Goal: Task Accomplishment & Management: Use online tool/utility

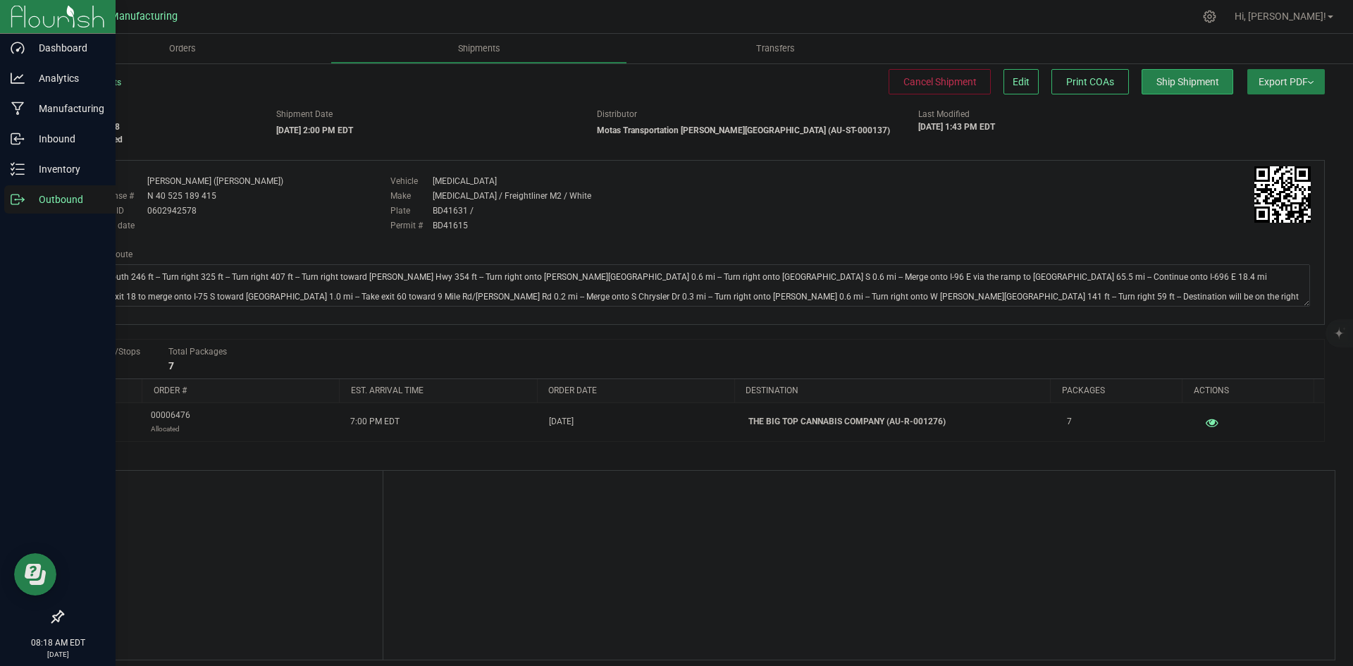
drag, startPoint x: 17, startPoint y: 200, endPoint x: 29, endPoint y: 198, distance: 12.2
click at [17, 200] on icon at bounding box center [18, 199] width 14 height 14
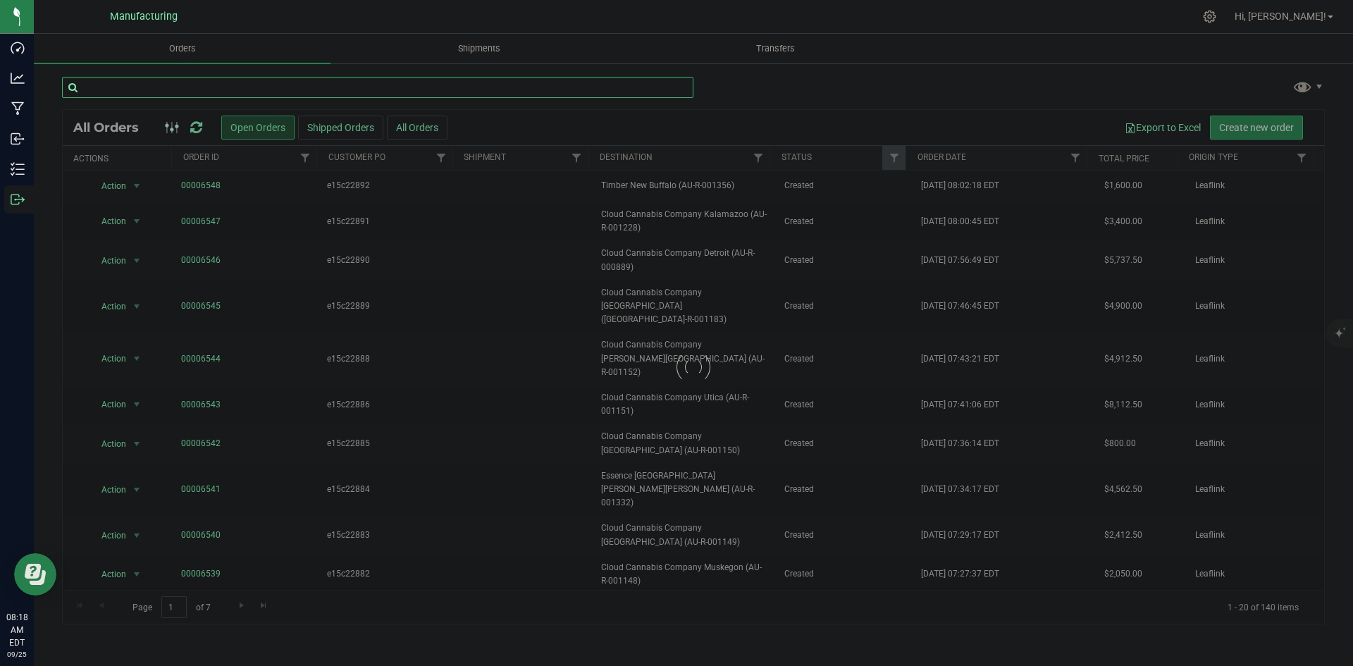
click at [253, 89] on input "text" at bounding box center [377, 87] width 631 height 21
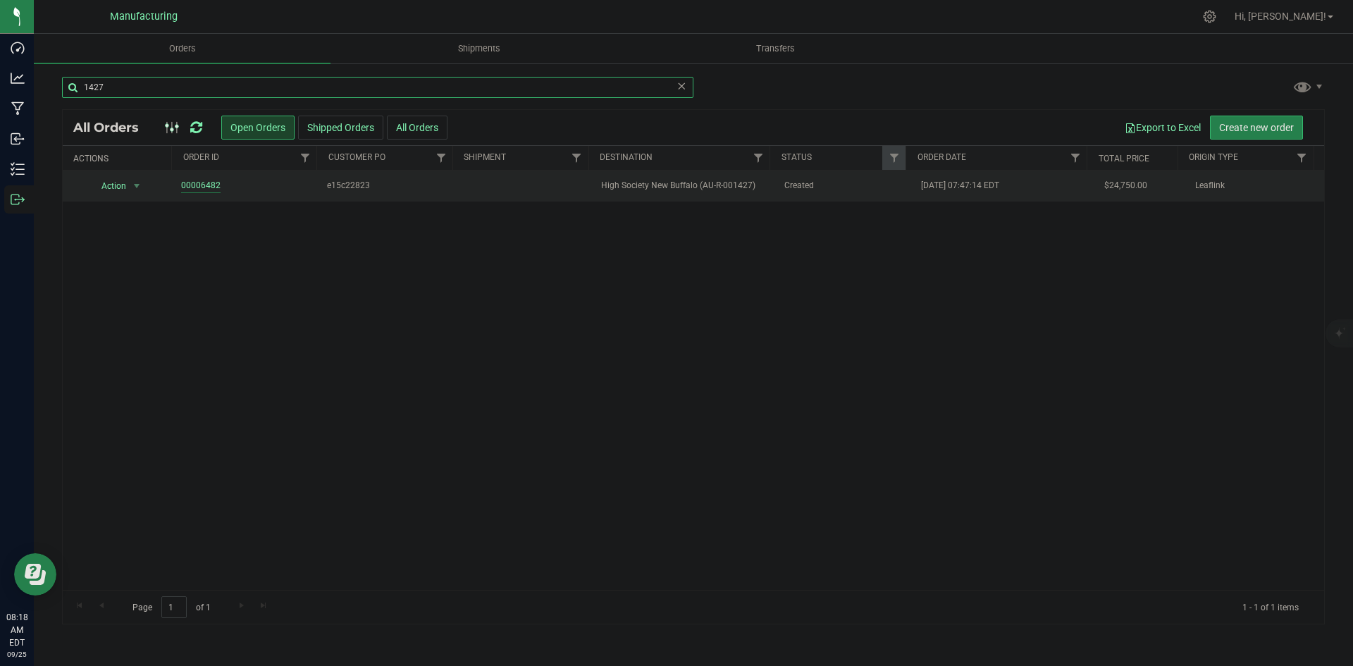
type input "1427"
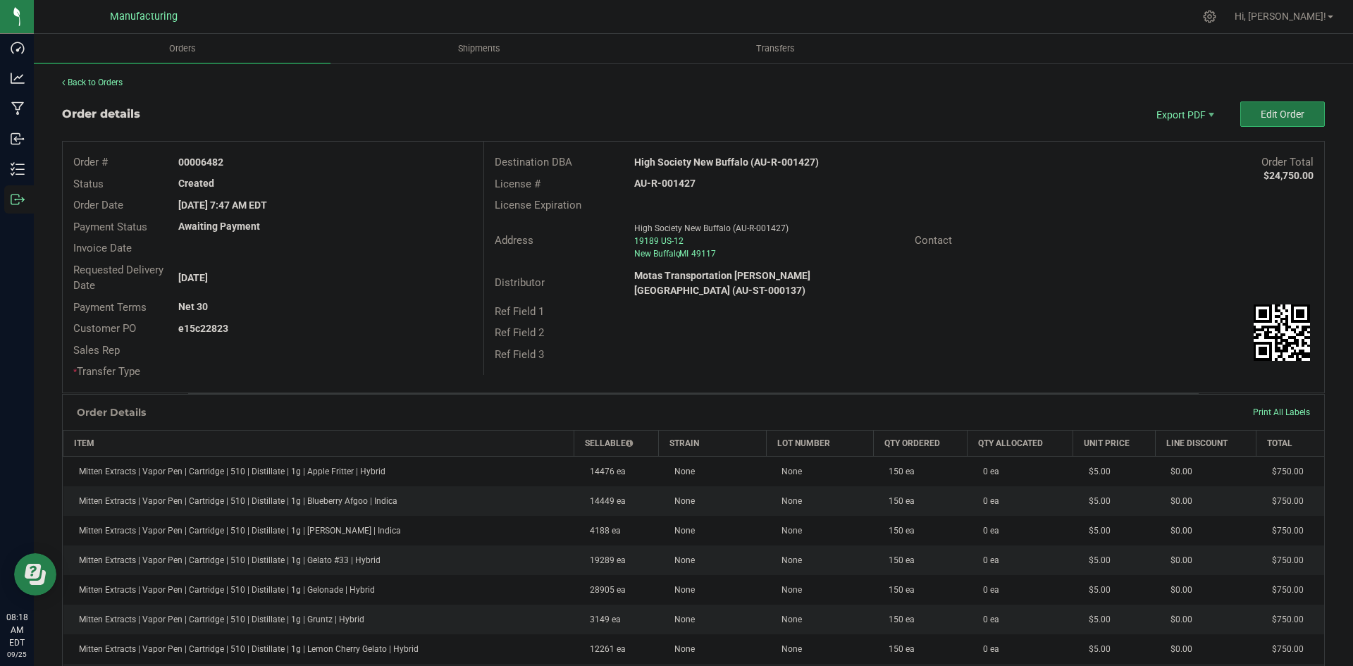
click at [1261, 118] on span "Edit Order" at bounding box center [1283, 114] width 44 height 11
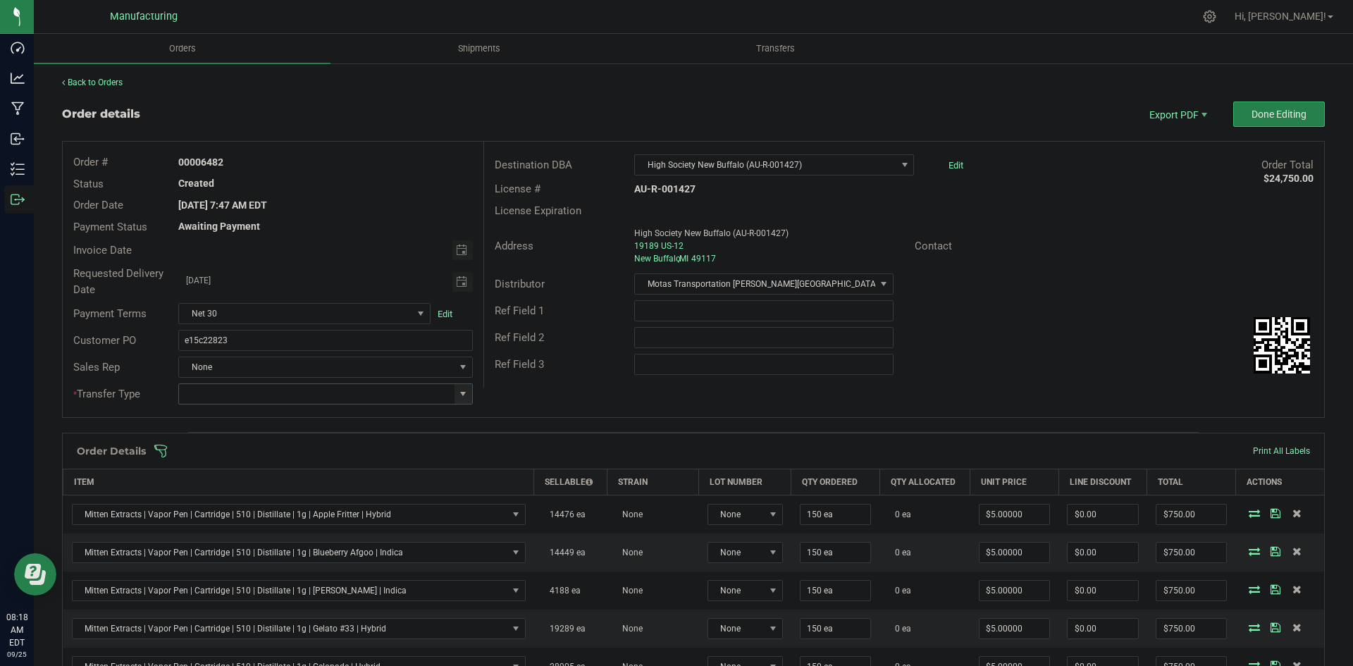
click at [458, 396] on span at bounding box center [462, 393] width 11 height 11
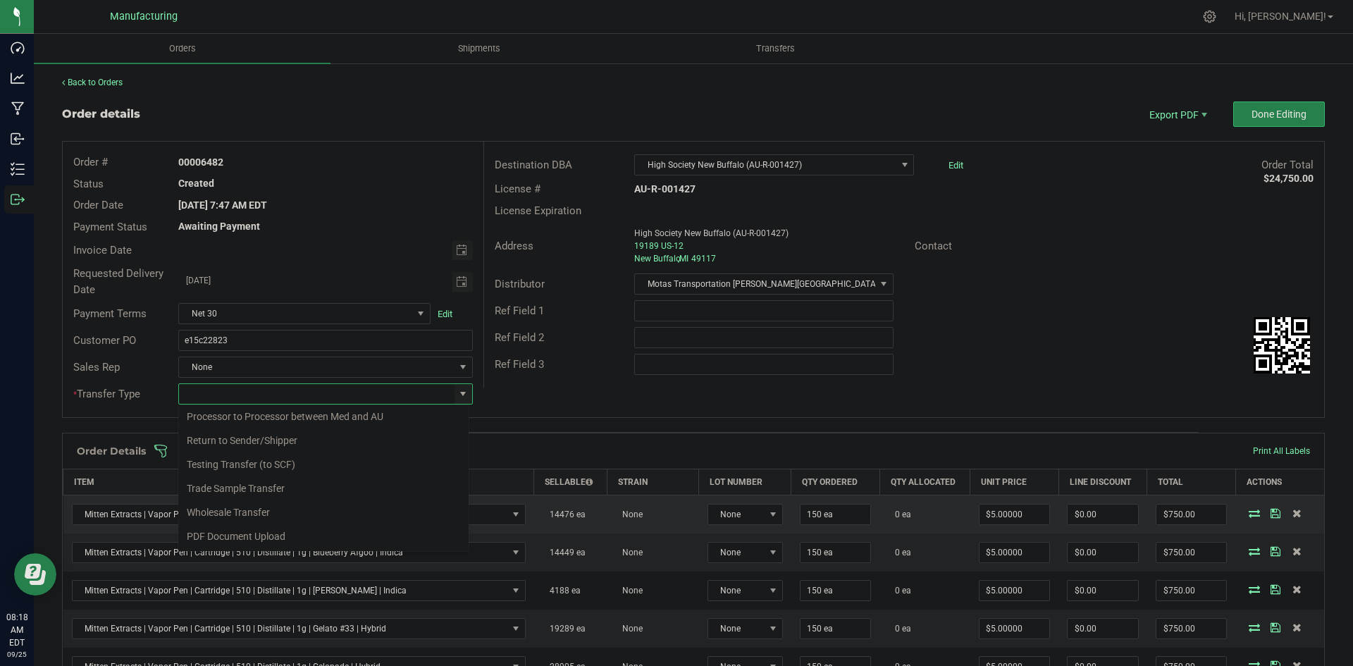
click at [222, 511] on li "Wholesale Transfer" at bounding box center [323, 512] width 290 height 24
type input "Wholesale Transfer"
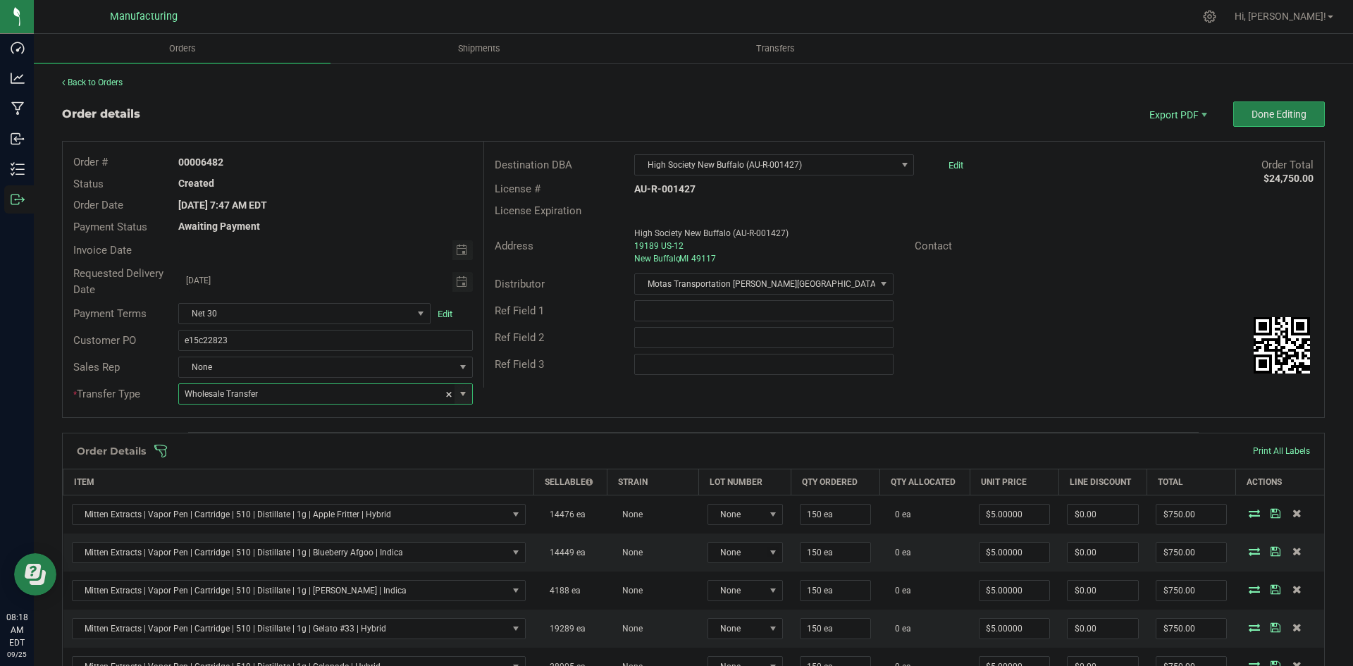
click at [571, 400] on div "Order # 00006482 Status Created Order Date Sep 23, 2025 7:47 AM EDT Payment Sta…" at bounding box center [693, 280] width 1261 height 276
click at [557, 448] on span at bounding box center [785, 451] width 1263 height 14
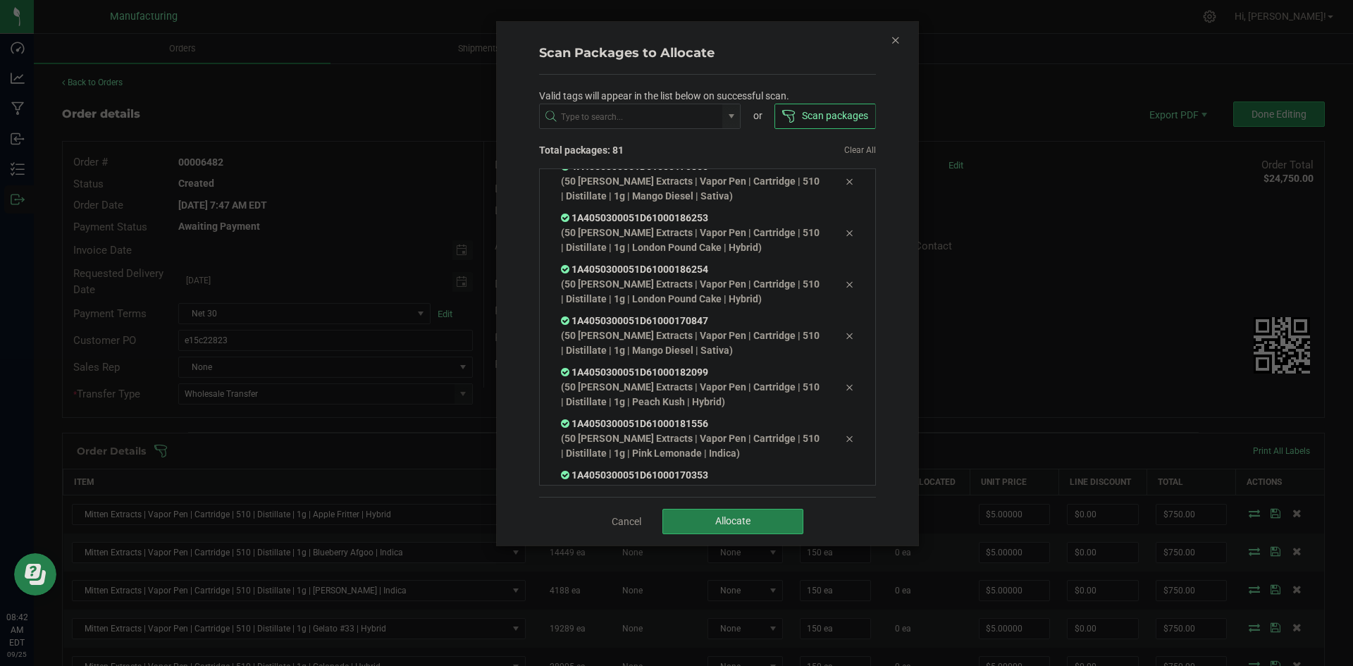
scroll to position [3894, 0]
click at [755, 523] on button "Allocate" at bounding box center [732, 521] width 141 height 25
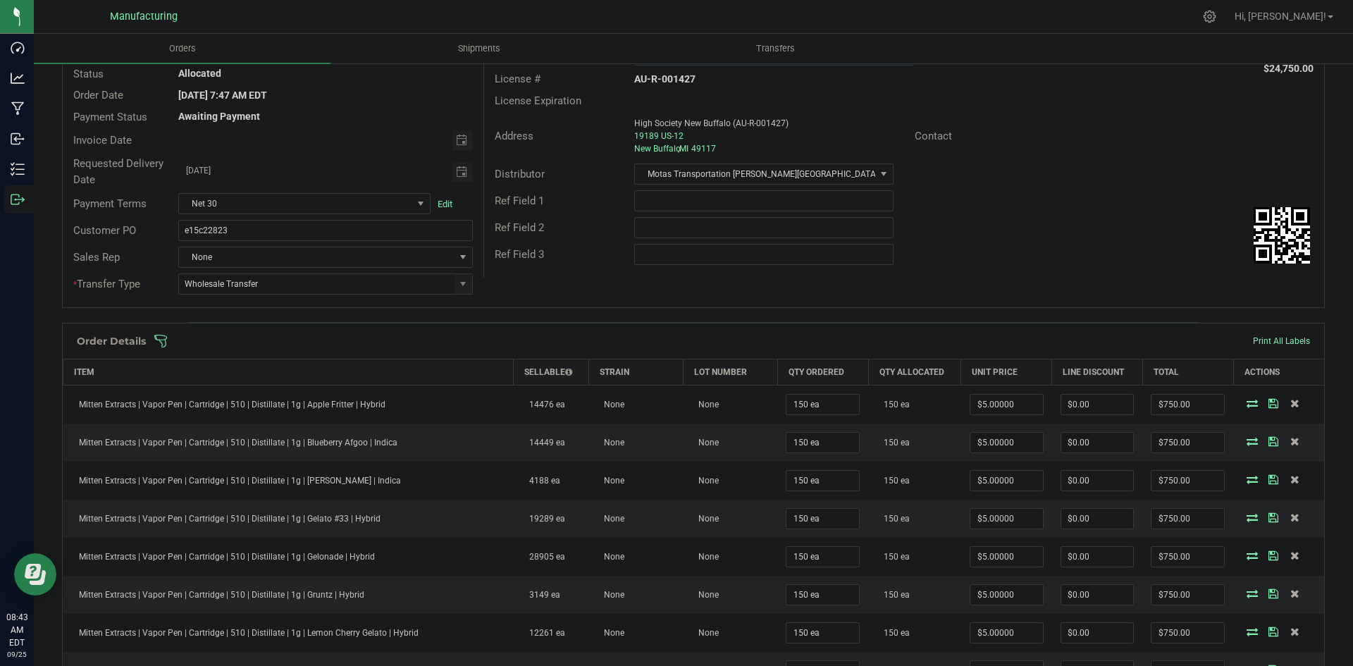
scroll to position [0, 0]
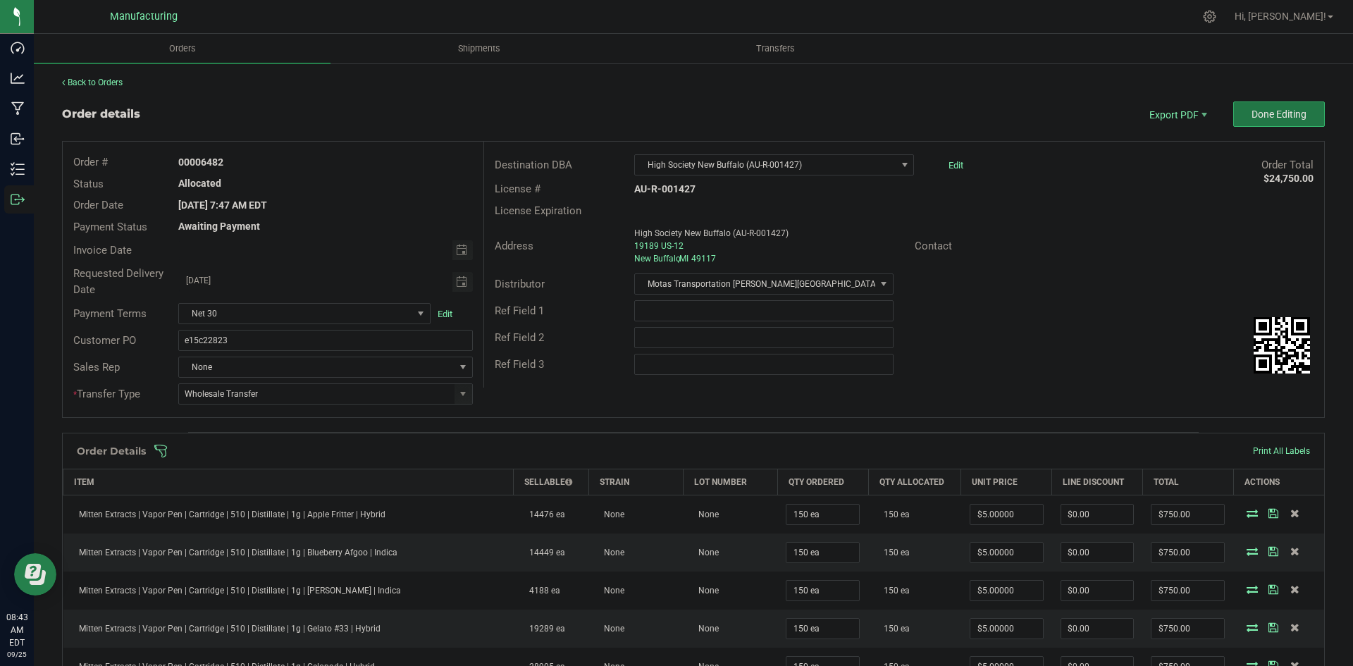
click at [1267, 122] on button "Done Editing" at bounding box center [1279, 113] width 92 height 25
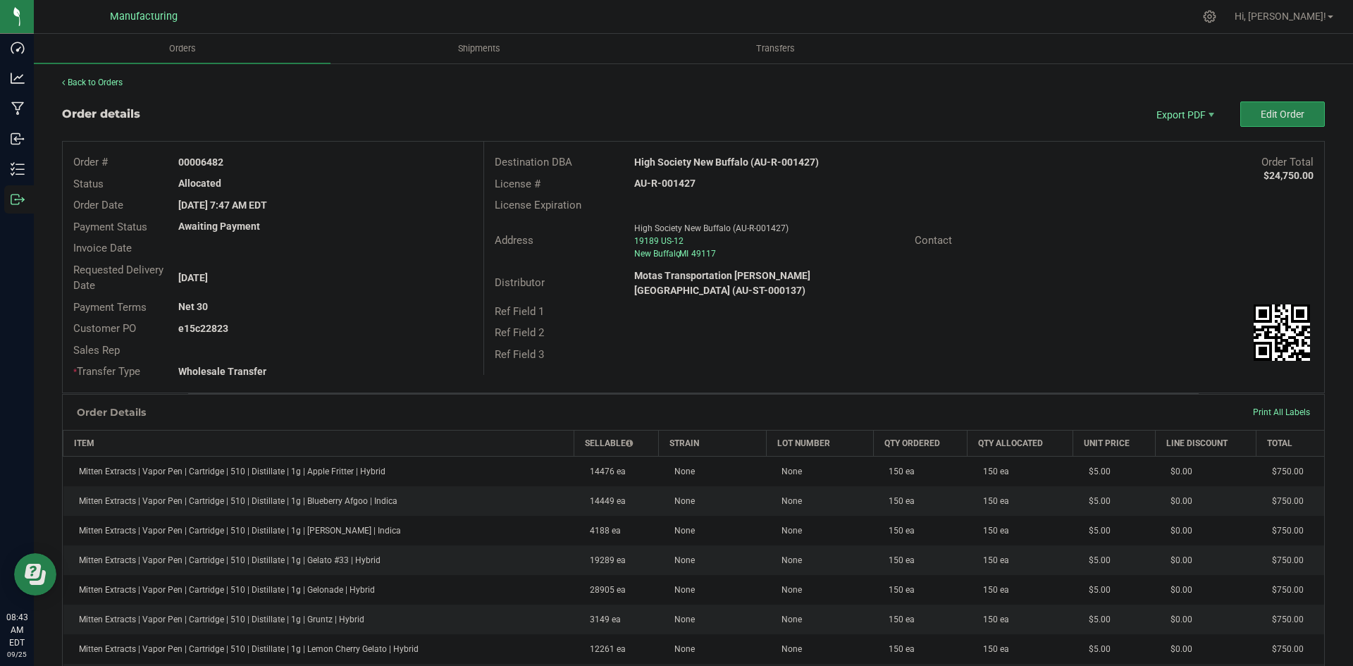
click at [700, 163] on strong "High Society New Buffalo (AU-R-001427)" at bounding box center [726, 161] width 185 height 11
copy strong "High Society New Buffalo (AU-R-001427)"
click at [674, 185] on strong "AU-R-001427" at bounding box center [664, 183] width 61 height 11
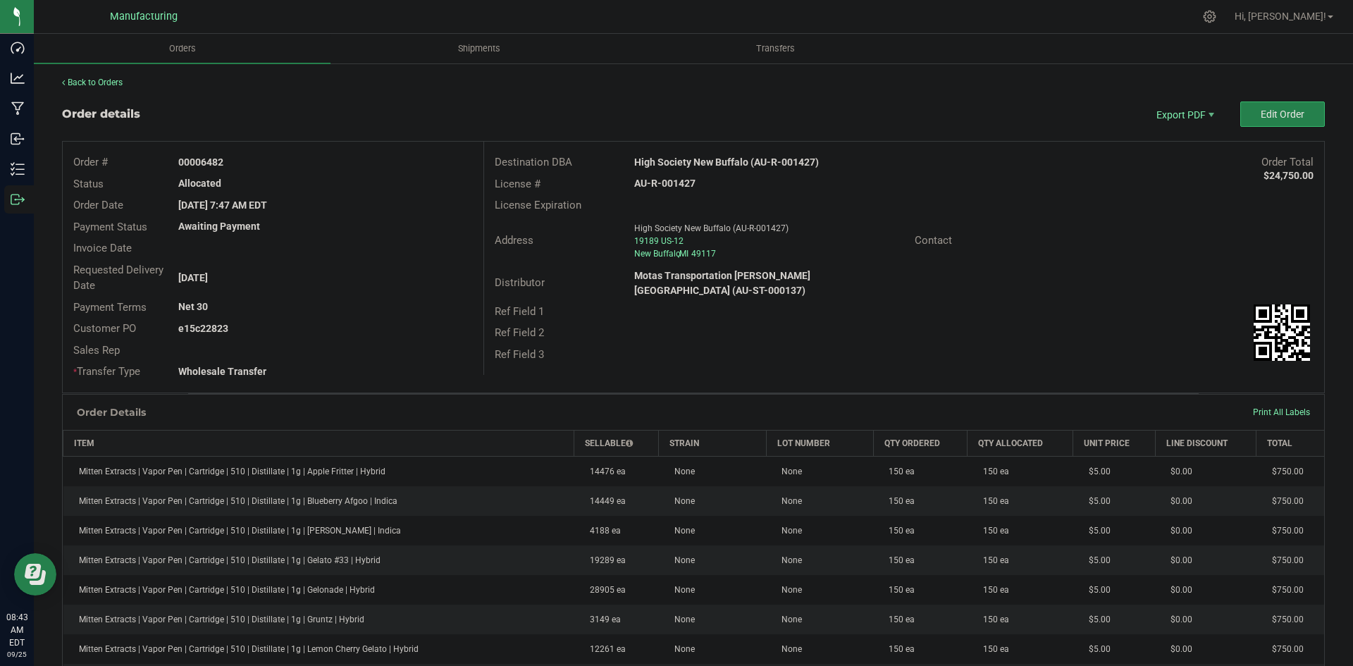
click at [674, 185] on strong "AU-R-001427" at bounding box center [664, 183] width 61 height 11
copy strong "AU-R-001427"
drag, startPoint x: 201, startPoint y: 161, endPoint x: 359, endPoint y: 155, distance: 158.7
click at [351, 155] on div "00006482" at bounding box center [325, 162] width 315 height 15
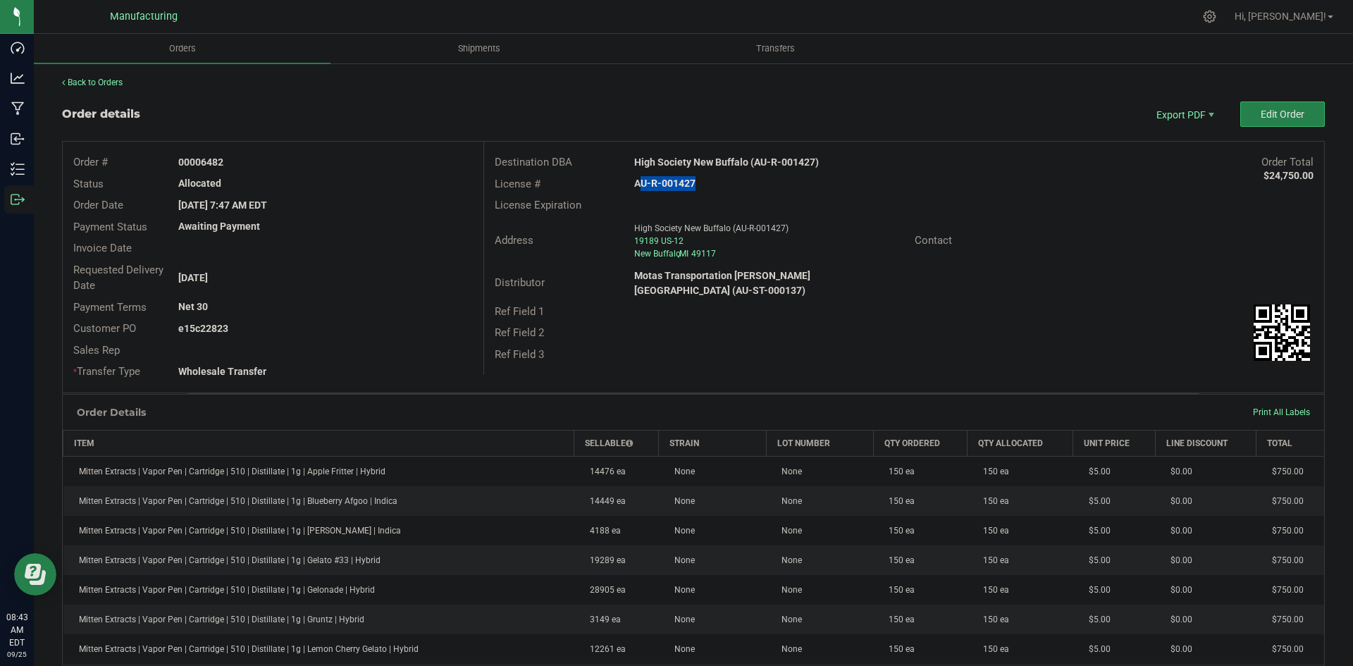
copy strong "6482"
drag, startPoint x: 199, startPoint y: 326, endPoint x: 338, endPoint y: 326, distance: 138.8
click at [304, 326] on div "e15c22823" at bounding box center [325, 328] width 315 height 15
copy strong "22823"
click at [1160, 132] on span "Packing List PDF" at bounding box center [1175, 138] width 87 height 20
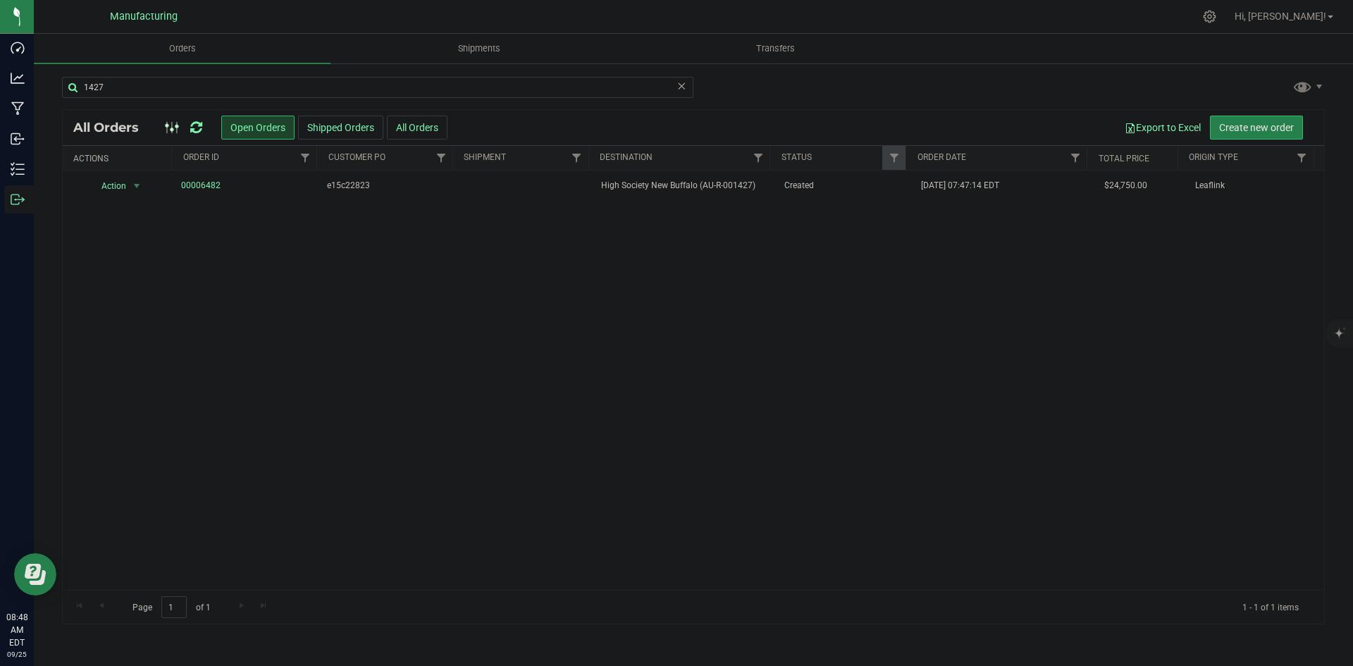
click at [196, 127] on icon at bounding box center [196, 128] width 12 height 14
click at [776, 185] on td "Allocated" at bounding box center [844, 186] width 137 height 31
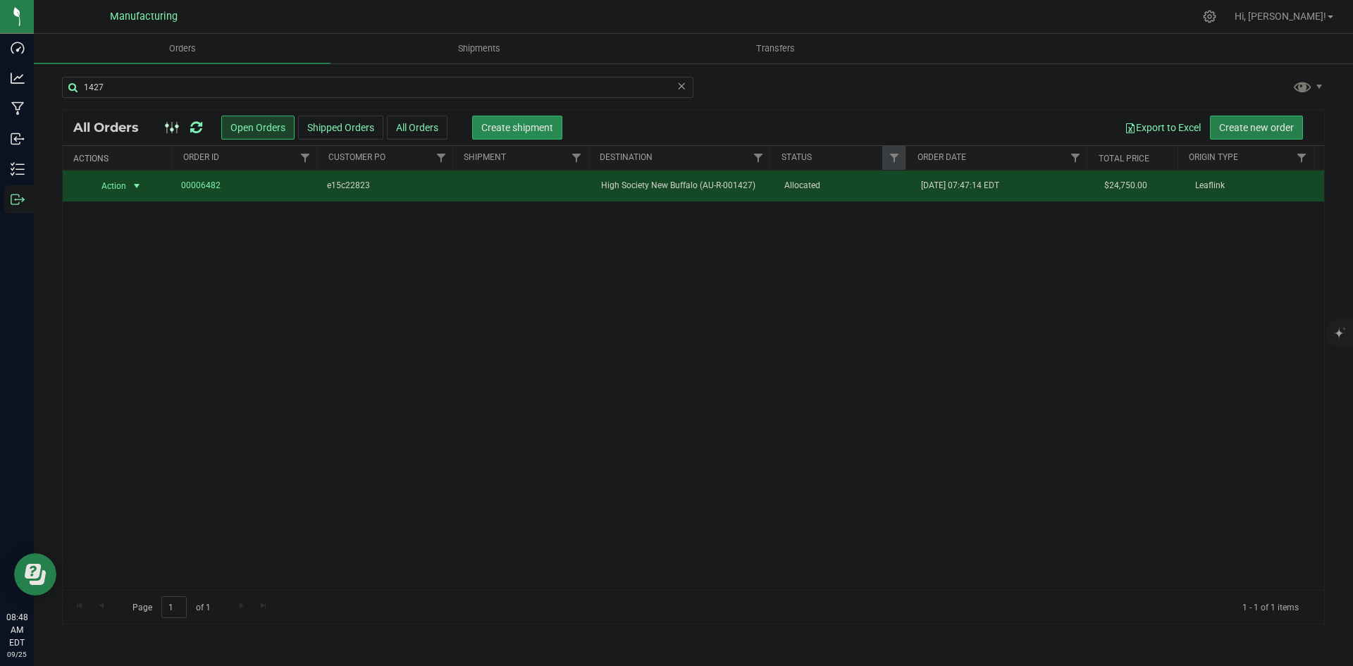
click at [536, 128] on span "Create shipment" at bounding box center [517, 127] width 72 height 11
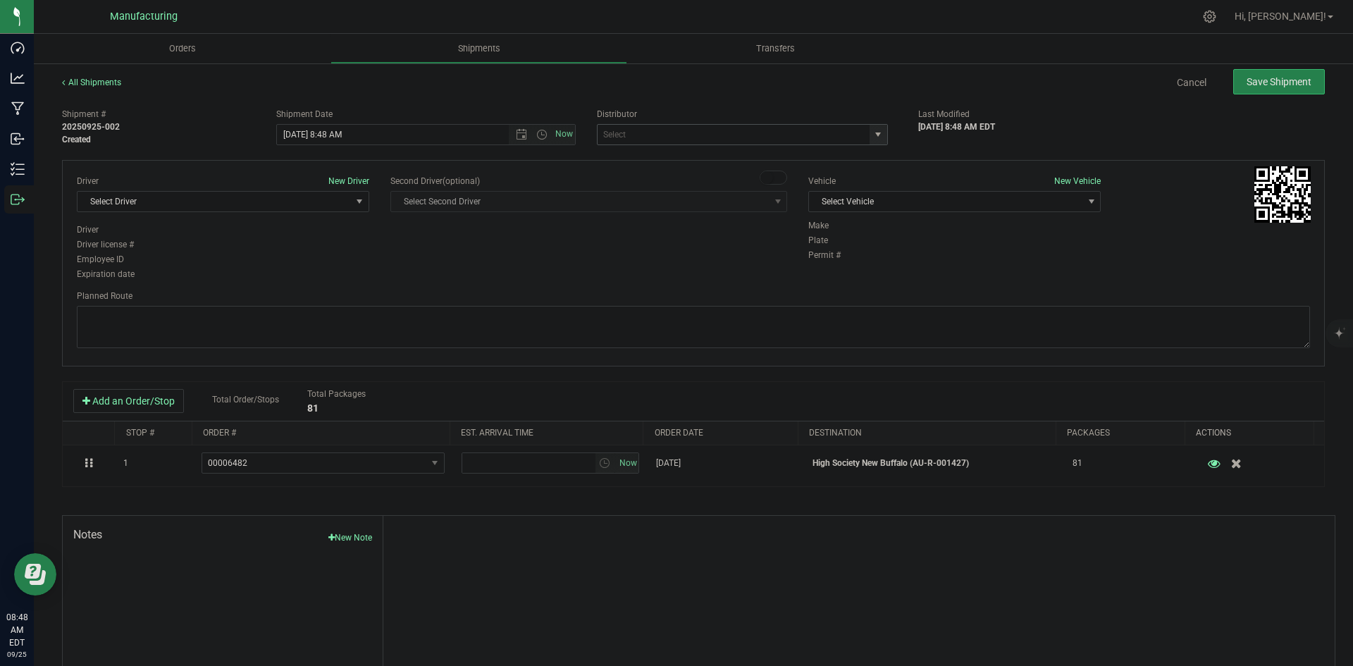
click at [872, 139] on span "select" at bounding box center [877, 134] width 11 height 11
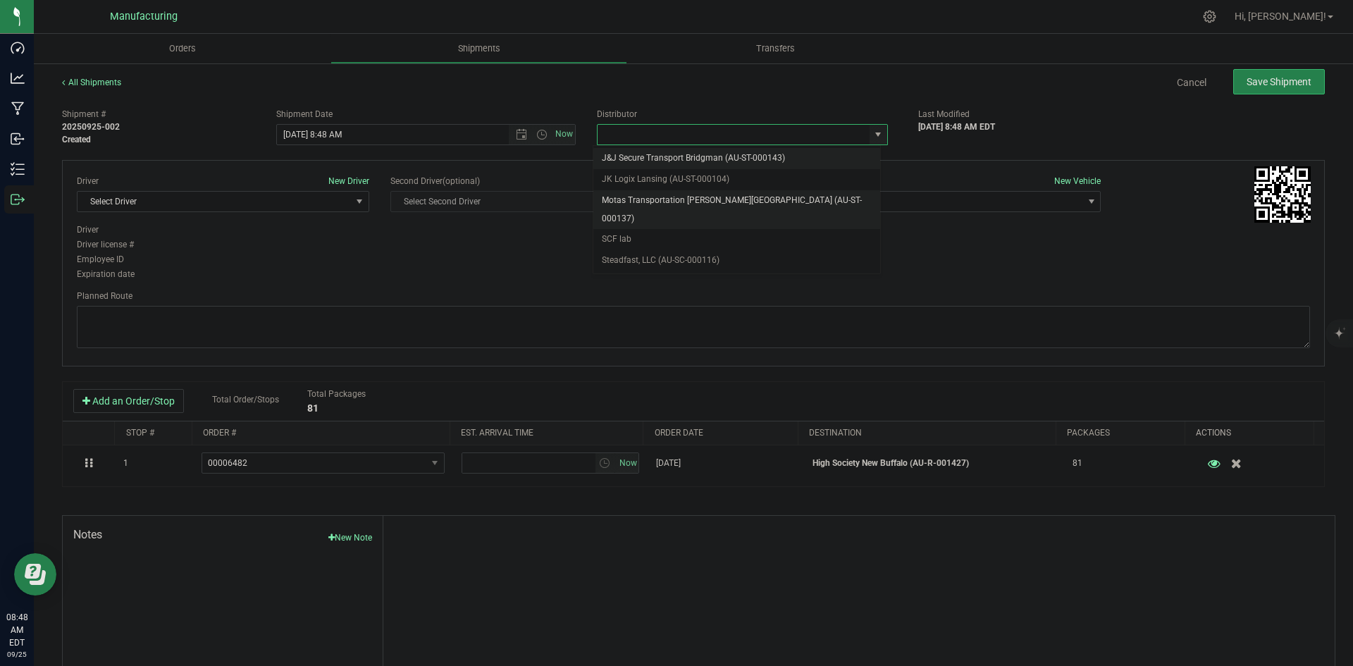
click at [684, 204] on li "Motas Transportation [PERSON_NAME][GEOGRAPHIC_DATA] (AU-ST-000137)" at bounding box center [736, 209] width 287 height 39
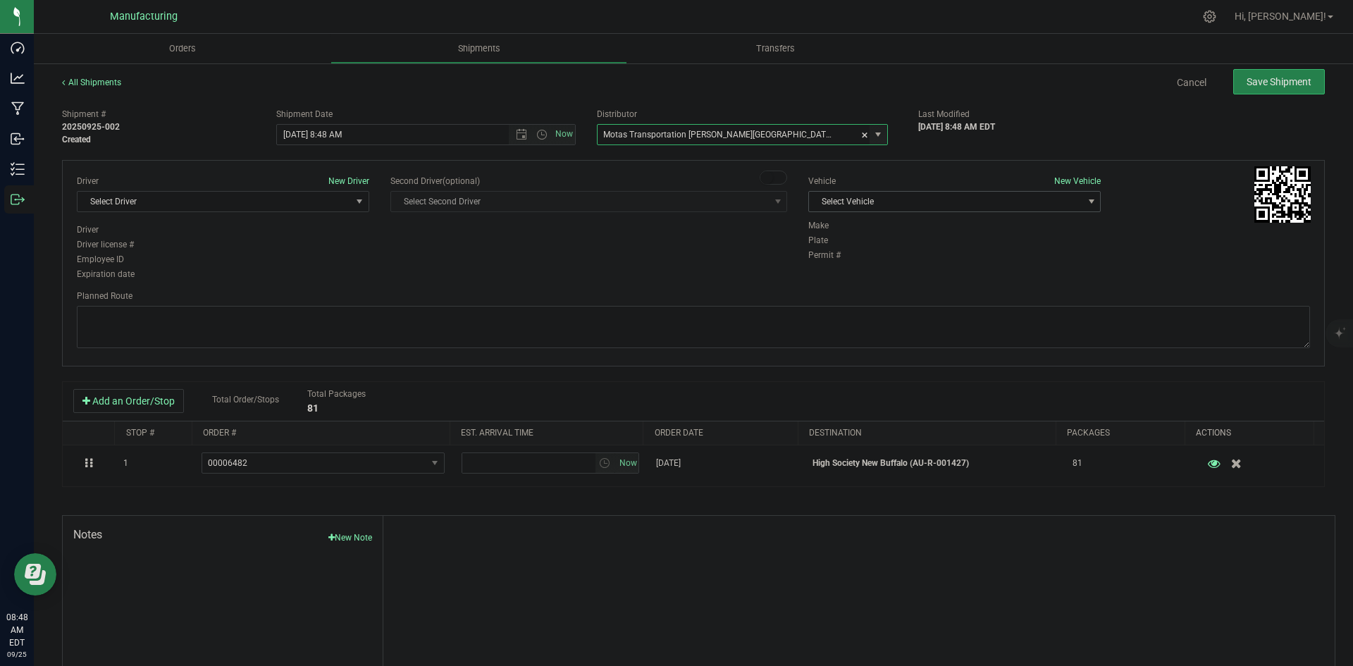
click at [937, 203] on span "Select Vehicle" at bounding box center [945, 202] width 273 height 20
click at [872, 135] on span "select" at bounding box center [877, 134] width 11 height 11
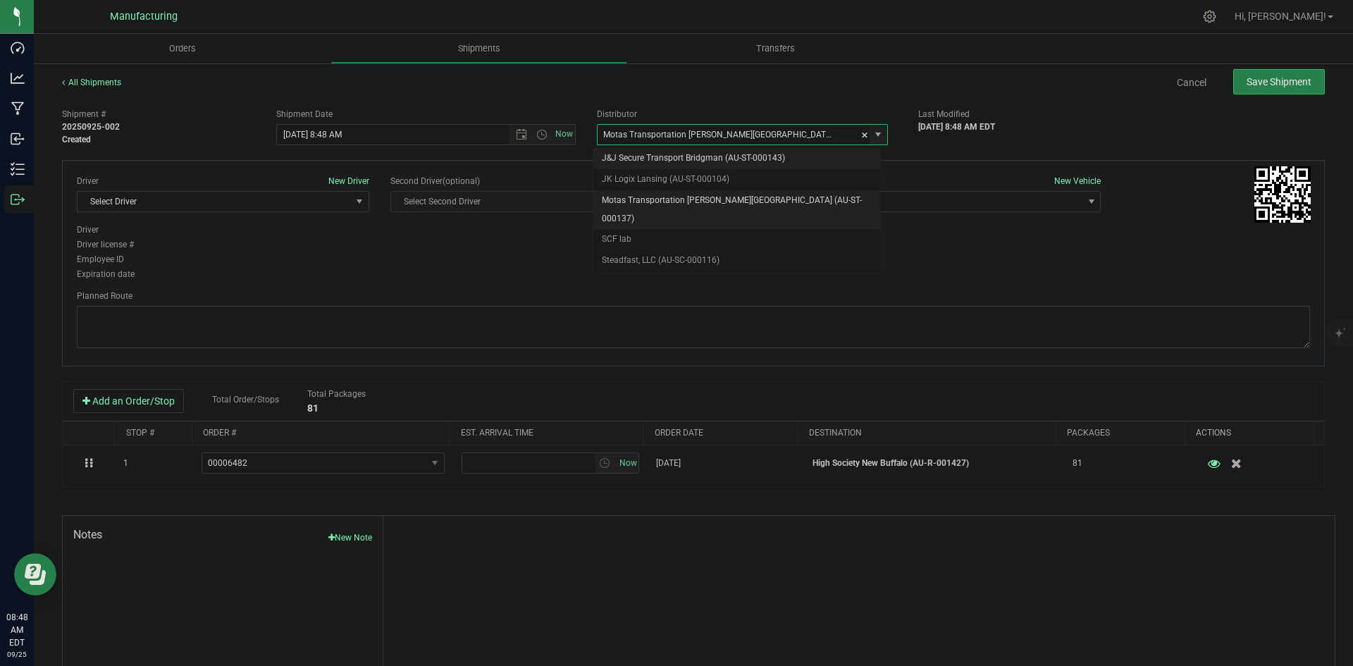
click at [680, 159] on li "J&J Secure Transport Bridgman (AU-ST-000143)" at bounding box center [736, 158] width 287 height 21
type input "J&J Secure Transport Bridgman (AU-ST-000143)"
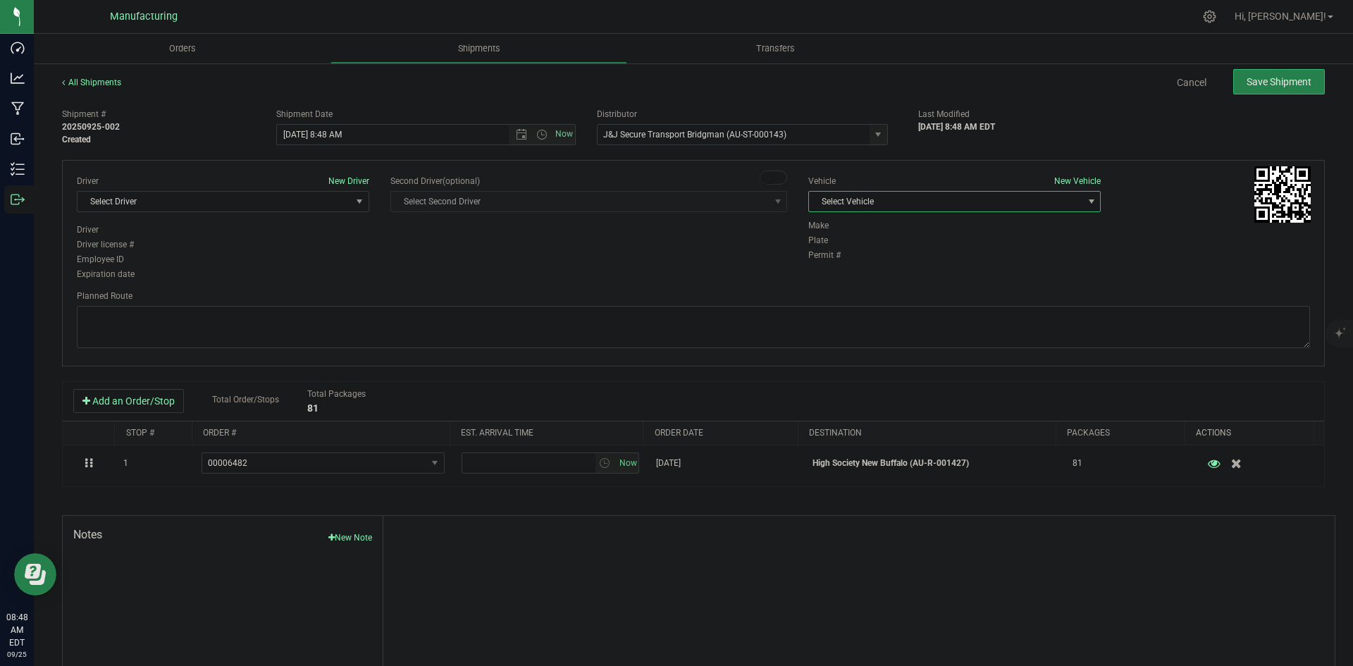
click at [929, 206] on span "Select Vehicle" at bounding box center [945, 202] width 273 height 20
click at [875, 247] on li "International (JJ)" at bounding box center [947, 246] width 288 height 21
drag, startPoint x: 314, startPoint y: 202, endPoint x: 327, endPoint y: 226, distance: 27.4
click at [314, 202] on span "Select Driver" at bounding box center [214, 202] width 273 height 20
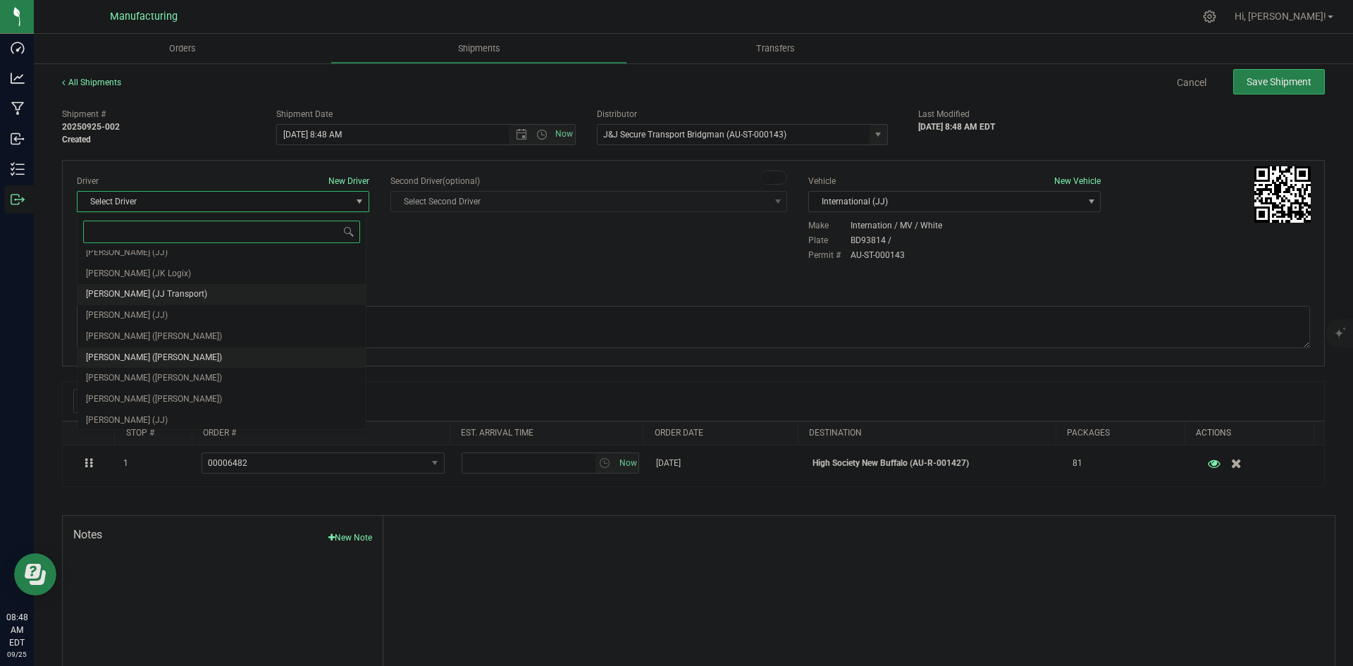
scroll to position [74, 0]
drag, startPoint x: 139, startPoint y: 395, endPoint x: 307, endPoint y: 302, distance: 192.4
click at [140, 393] on span "[PERSON_NAME] (JJ)" at bounding box center [127, 396] width 82 height 18
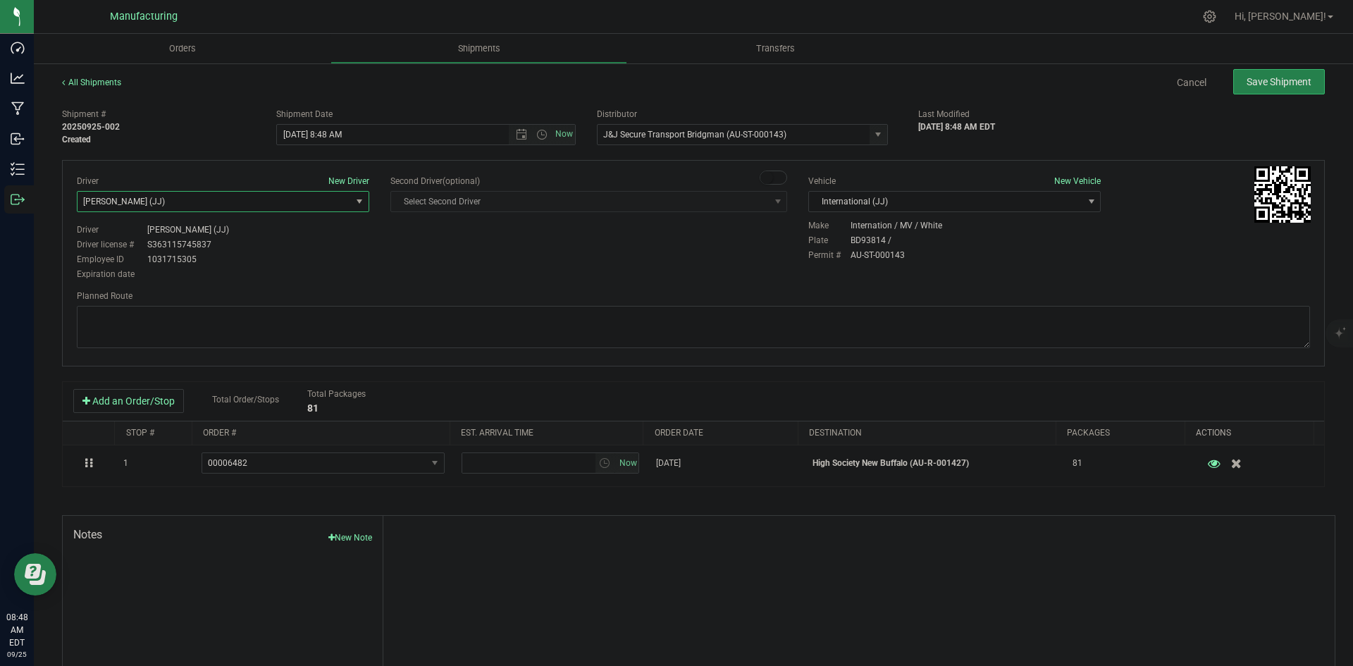
click at [521, 237] on div "Driver New Driver [PERSON_NAME] (JJ) Select Driver [PERSON_NAME] ([PERSON_NAME]…" at bounding box center [693, 229] width 1254 height 108
click at [536, 137] on span "Open the time view" at bounding box center [541, 134] width 11 height 11
click at [306, 166] on li "2:00 PM" at bounding box center [422, 171] width 295 height 18
type input "[DATE] 2:00 PM"
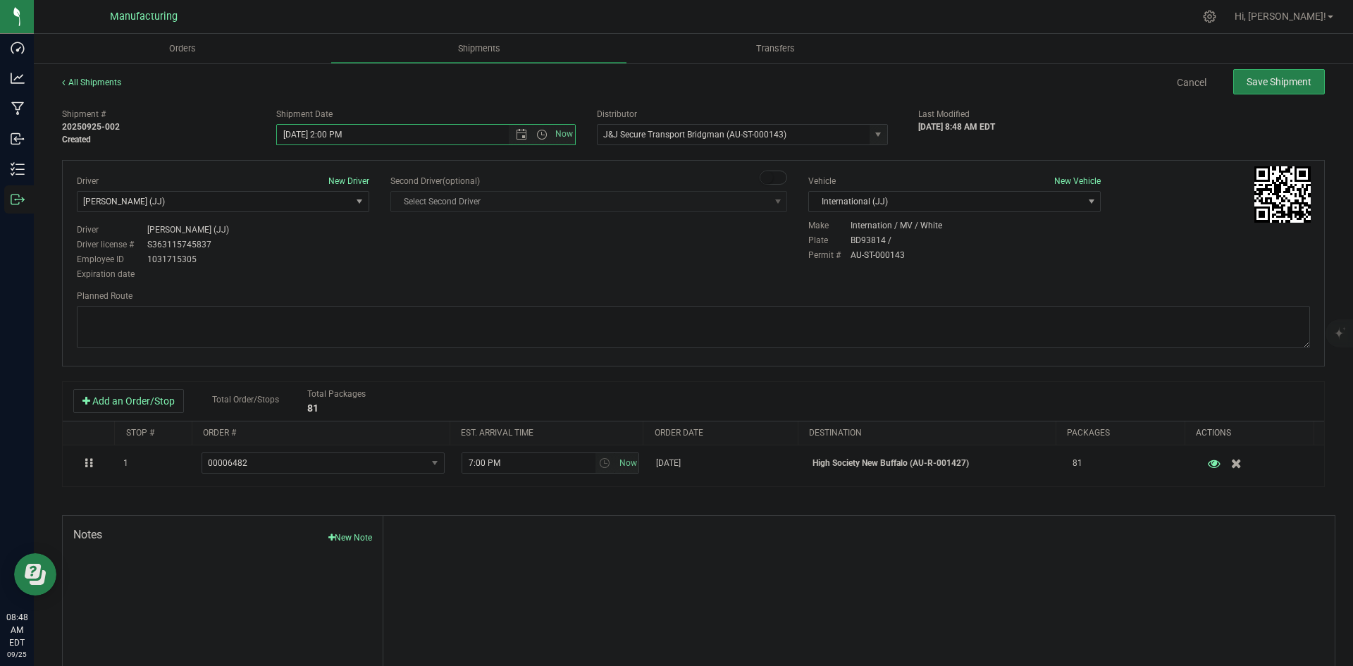
click at [336, 245] on div "Driver license # S363115745837" at bounding box center [223, 244] width 292 height 13
click at [476, 315] on textarea at bounding box center [693, 327] width 1233 height 42
paste textarea "22823"
click at [538, 251] on div "Driver New Driver [PERSON_NAME] (JJ) Select Driver [PERSON_NAME] ([PERSON_NAME]…" at bounding box center [693, 229] width 1254 height 108
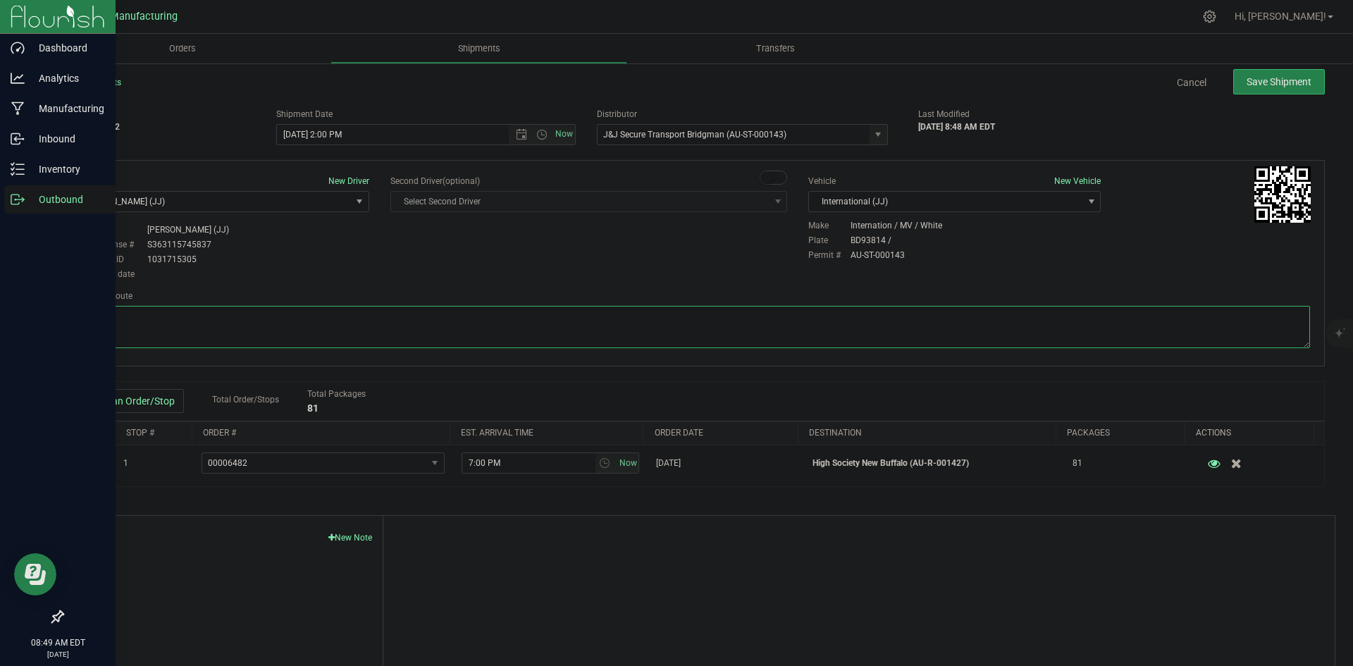
drag, startPoint x: 90, startPoint y: 318, endPoint x: 30, endPoint y: 317, distance: 60.6
click at [30, 318] on div "Dashboard Analytics Manufacturing Inbound Inventory Outbound 08:49 AM EDT [DATE…" at bounding box center [676, 333] width 1353 height 666
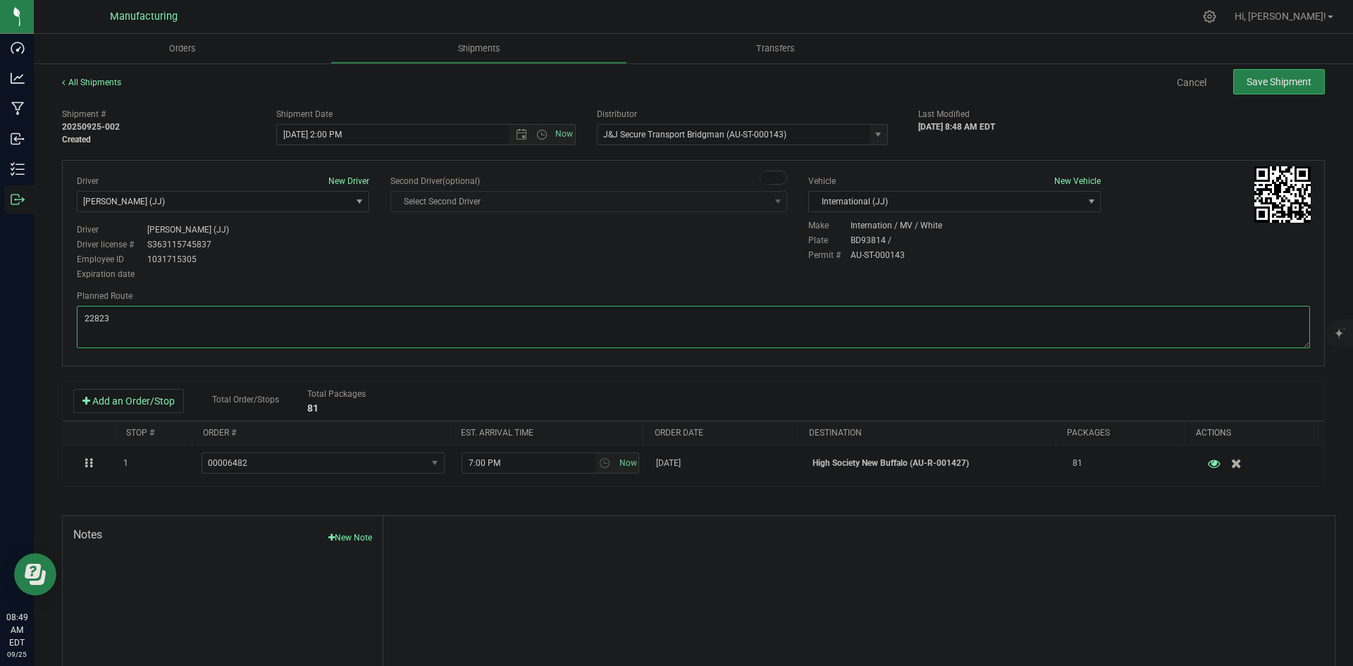
click at [524, 326] on textarea at bounding box center [693, 327] width 1233 height 42
paste textarea "Head south 240 ft Turn right 325 ft Turn right 407 ft Turn right toward [PERSON…"
type textarea "Head south 240 ft Turn right 325 ft Turn right 407 ft Turn right toward [PERSON…"
click at [548, 271] on div "Driver New Driver [PERSON_NAME] (JJ) Select Driver [PERSON_NAME] ([PERSON_NAME]…" at bounding box center [693, 229] width 1254 height 108
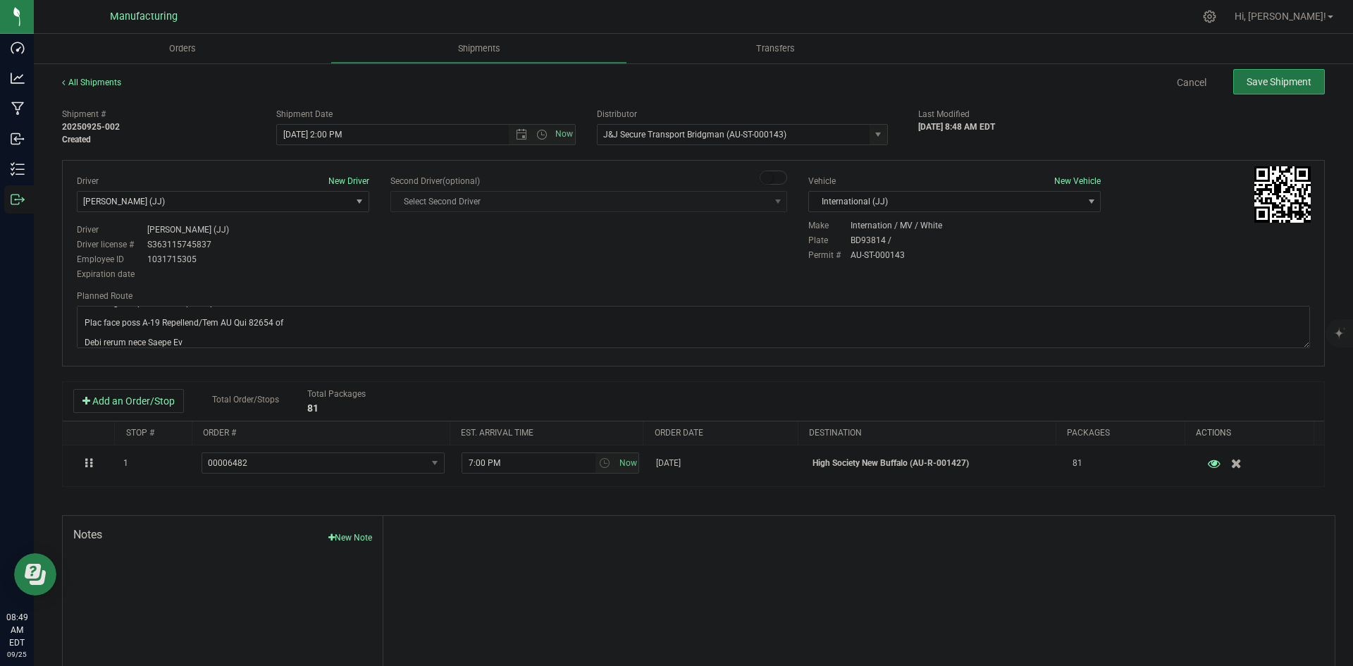
click at [1294, 86] on span "Save Shipment" at bounding box center [1279, 81] width 65 height 11
type input "[DATE] 6:00 PM"
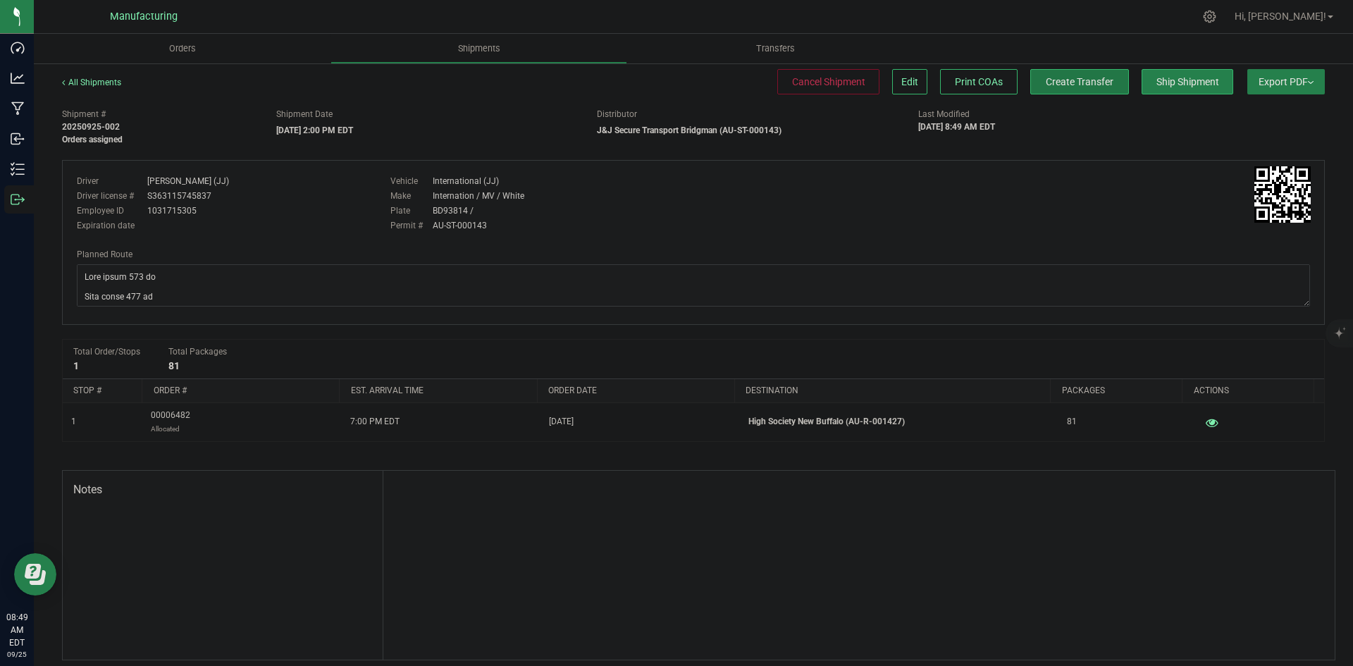
click at [1082, 86] on span "Create Transfer" at bounding box center [1080, 81] width 68 height 11
